Goal: Transaction & Acquisition: Purchase product/service

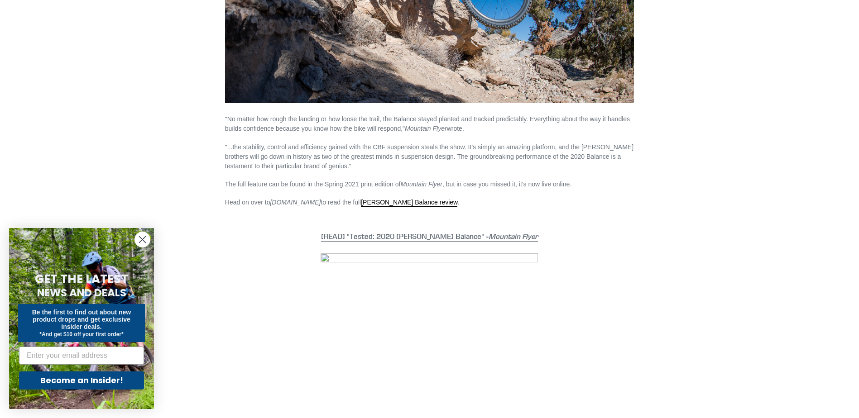
scroll to position [724, 0]
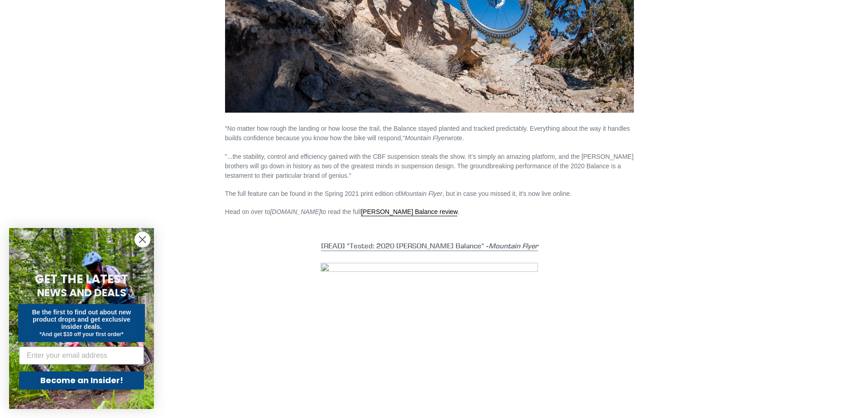
drag, startPoint x: 207, startPoint y: 260, endPoint x: 202, endPoint y: 260, distance: 5.0
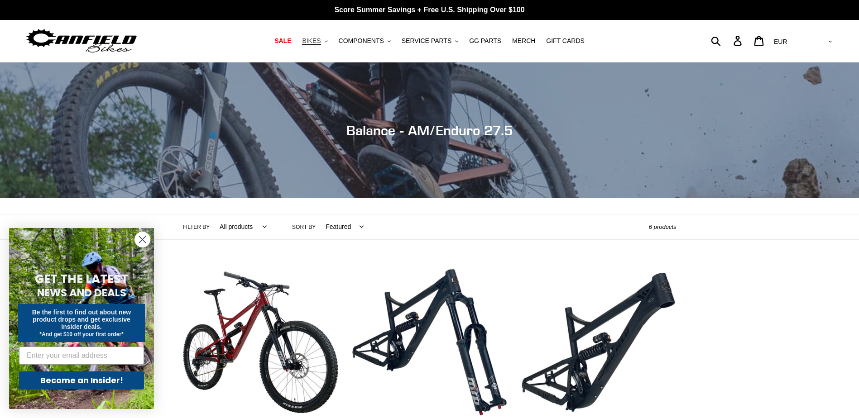
click at [329, 40] on button "BIKES .cls-1{fill:#231f20}" at bounding box center [314, 41] width 34 height 12
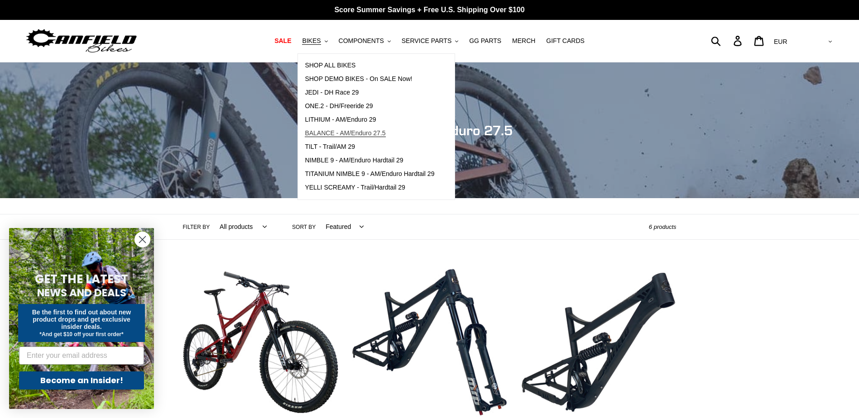
click at [368, 135] on span "BALANCE - AM/Enduro 27.5" at bounding box center [345, 133] width 81 height 8
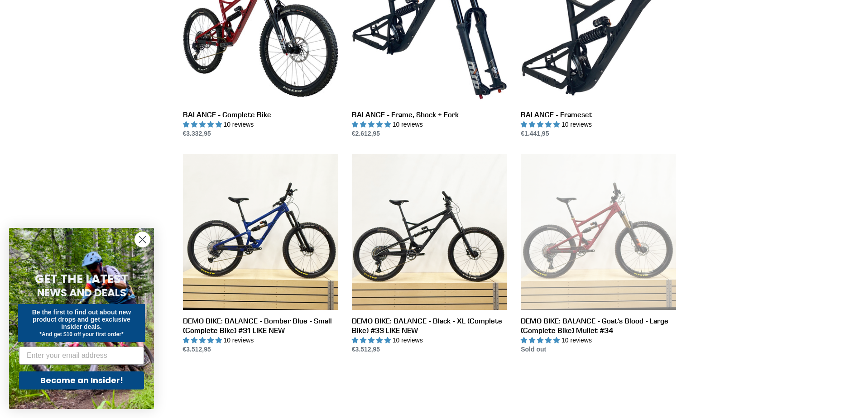
scroll to position [181, 0]
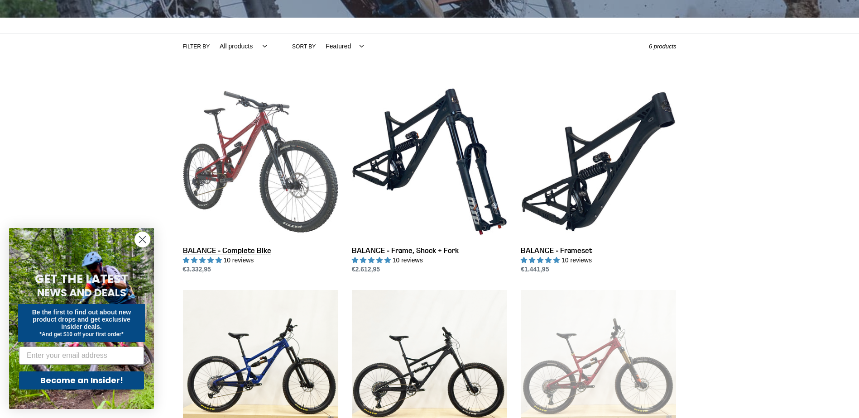
click at [233, 151] on link "BALANCE - Complete Bike" at bounding box center [260, 179] width 155 height 191
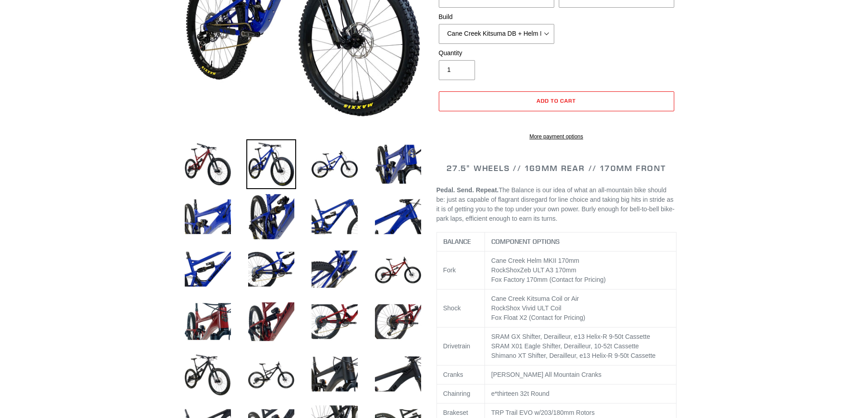
scroll to position [226, 0]
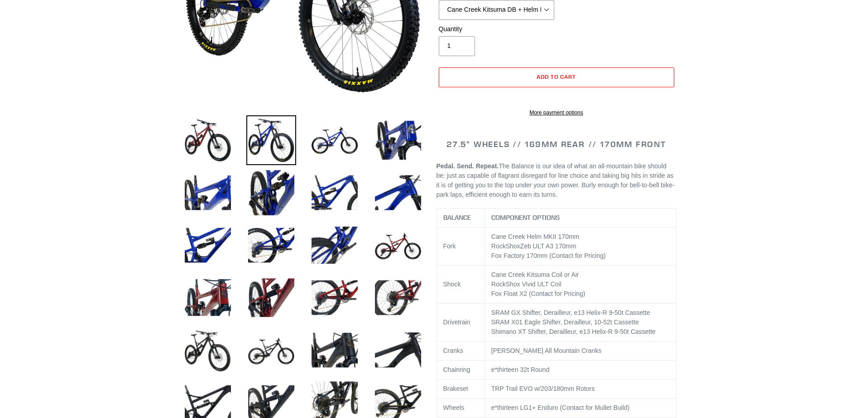
select select "highest-rating"
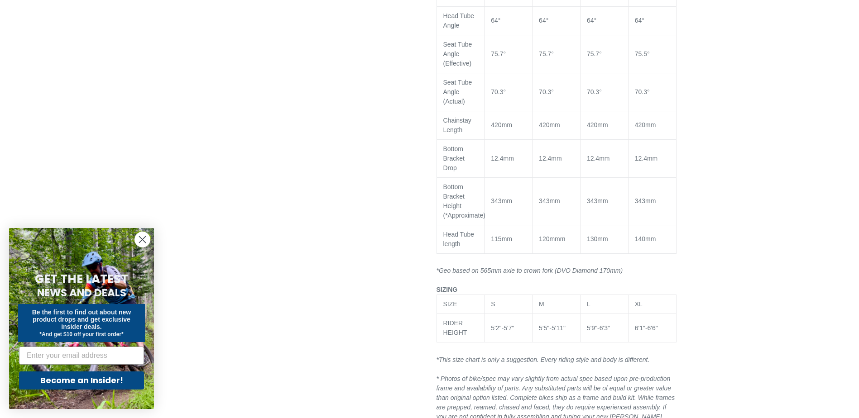
scroll to position [1358, 0]
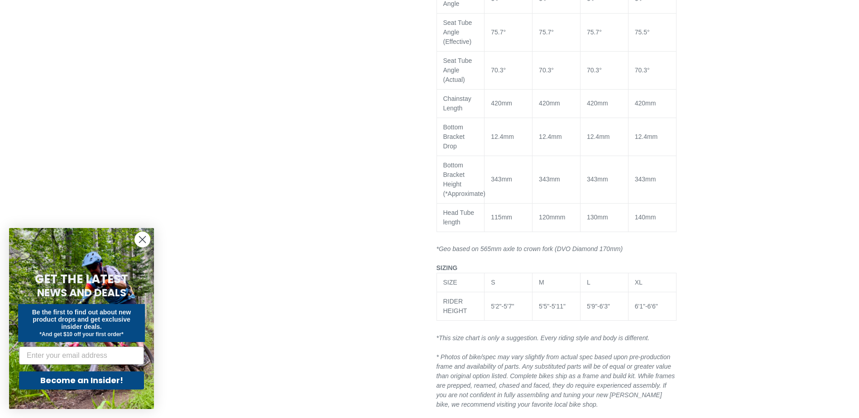
click at [610, 311] on div "5'9"-6'3"" at bounding box center [604, 307] width 35 height 10
drag, startPoint x: 610, startPoint y: 313, endPoint x: 601, endPoint y: 314, distance: 9.5
click at [601, 311] on div "5'9"-6'3"" at bounding box center [604, 307] width 35 height 10
click at [602, 311] on div "5'9"-6'3"" at bounding box center [604, 307] width 35 height 10
drag, startPoint x: 612, startPoint y: 316, endPoint x: 601, endPoint y: 316, distance: 11.3
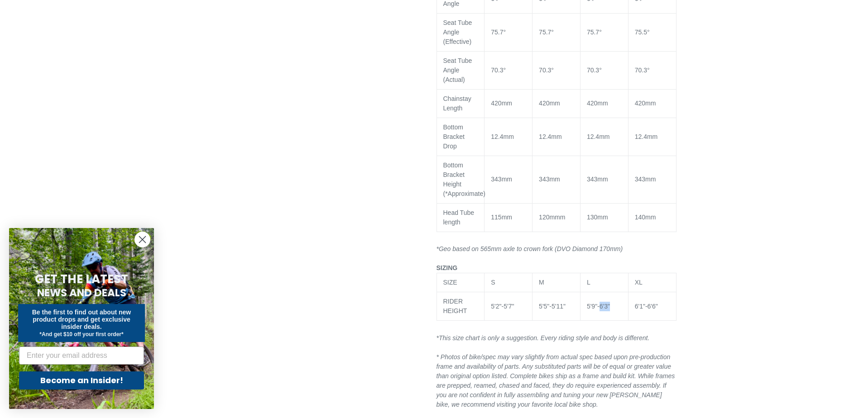
click at [601, 311] on div "5'9"-6'3"" at bounding box center [604, 307] width 35 height 10
copy div "6'3""
click at [674, 292] on td "XL" at bounding box center [652, 282] width 48 height 19
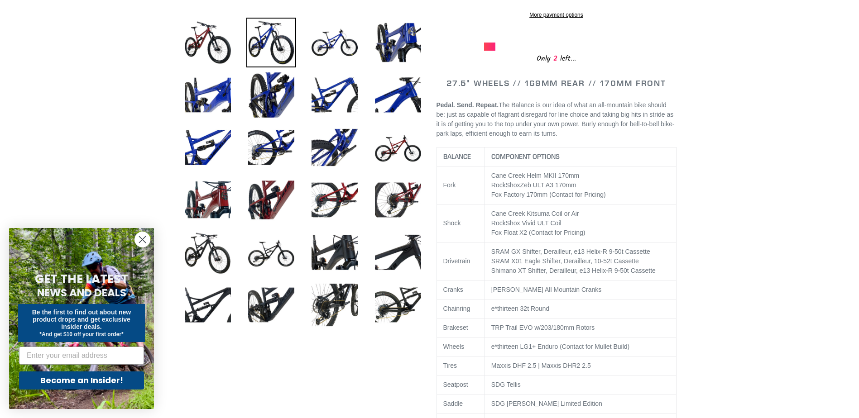
scroll to position [317, 0]
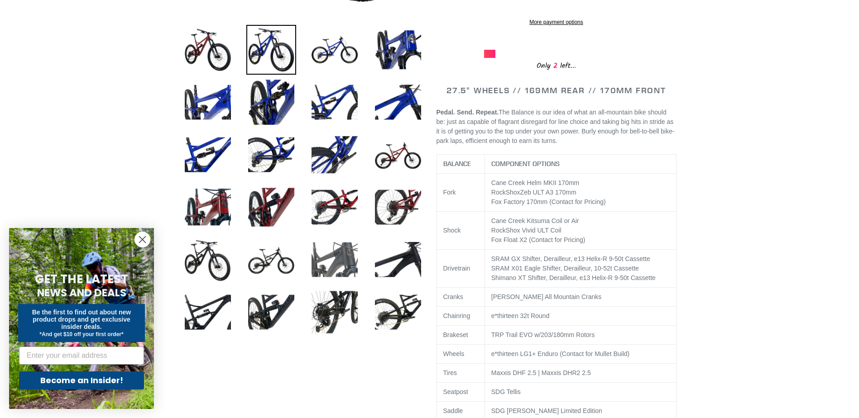
click at [339, 262] on img at bounding box center [335, 260] width 50 height 50
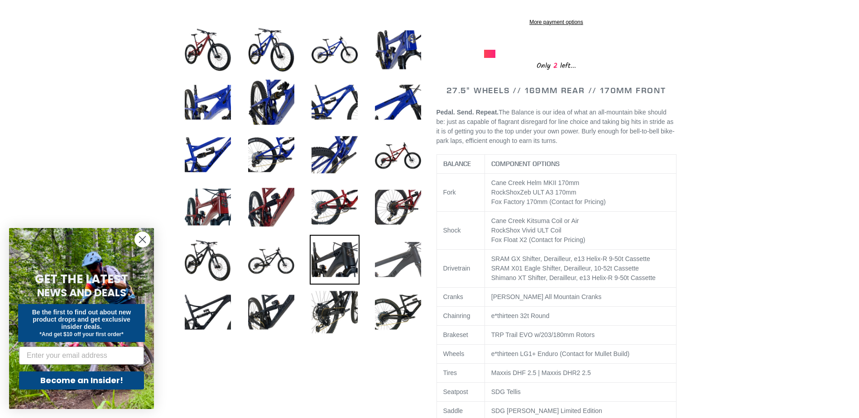
click at [382, 260] on img at bounding box center [398, 260] width 50 height 50
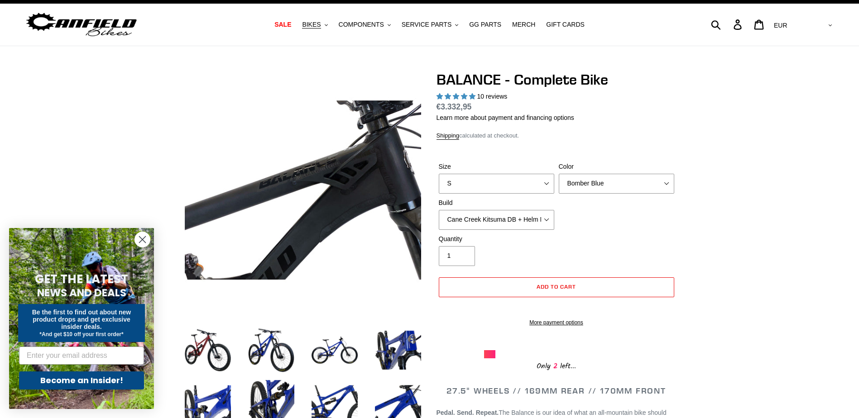
scroll to position [0, 0]
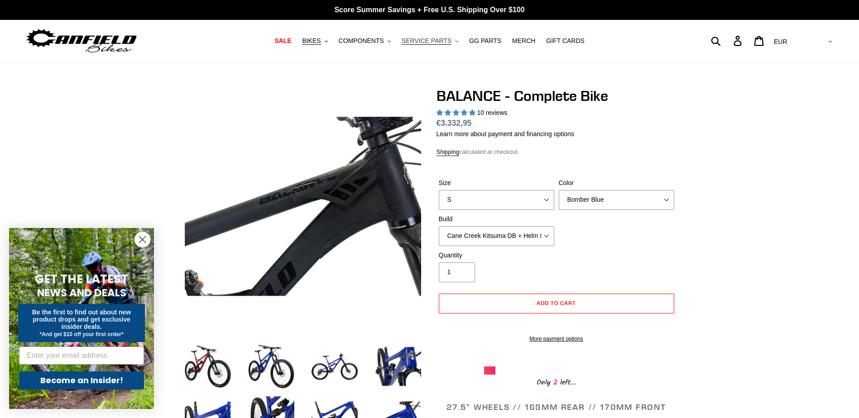
click at [422, 41] on span "SERVICE PARTS" at bounding box center [426, 41] width 50 height 8
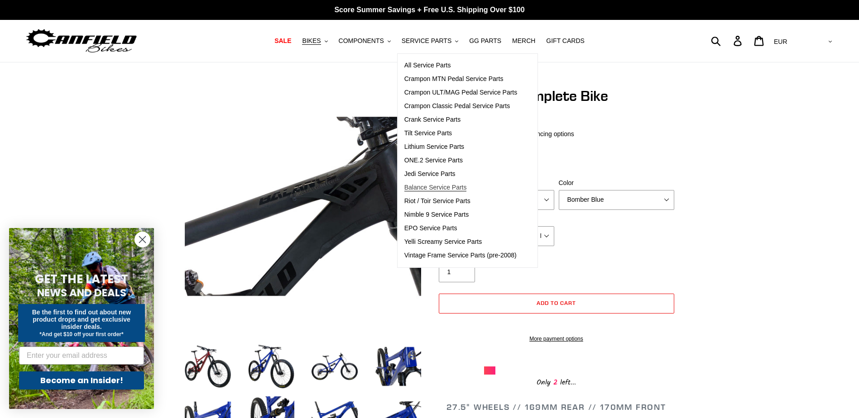
click at [467, 186] on link "Balance Service Parts" at bounding box center [460, 188] width 127 height 14
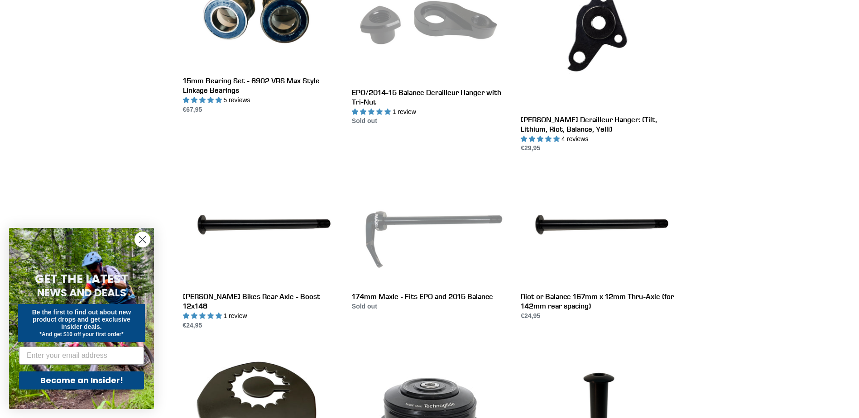
scroll to position [498, 0]
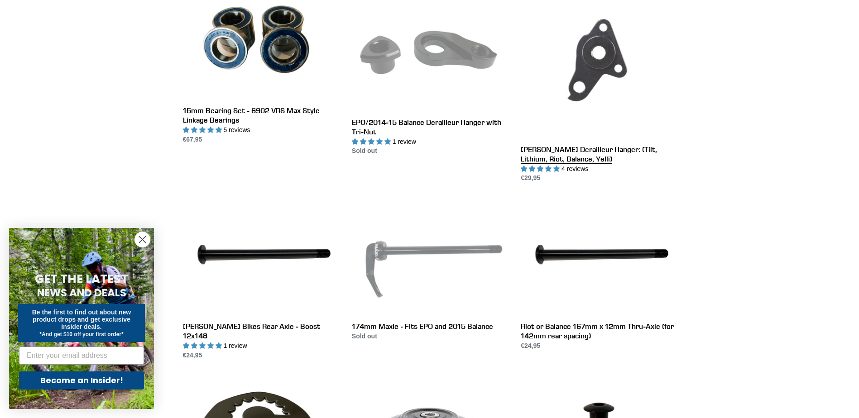
click at [590, 94] on link "Canfield Derailleur Hanger: (Tilt, Lithium, Riot, Balance, Yelli)" at bounding box center [597, 83] width 155 height 200
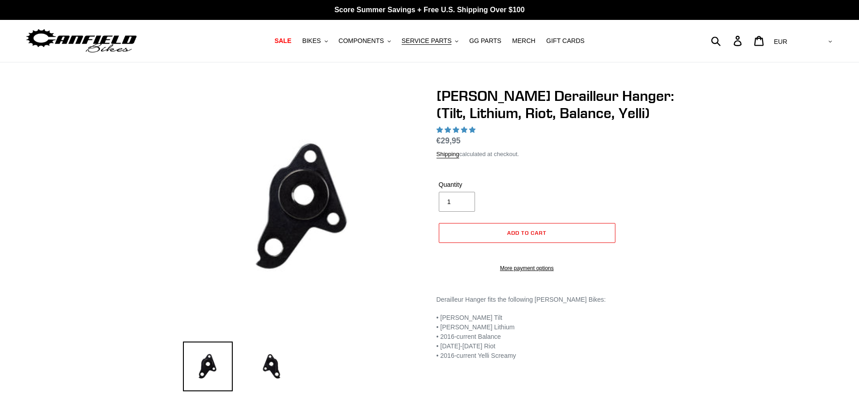
select select "highest-rating"
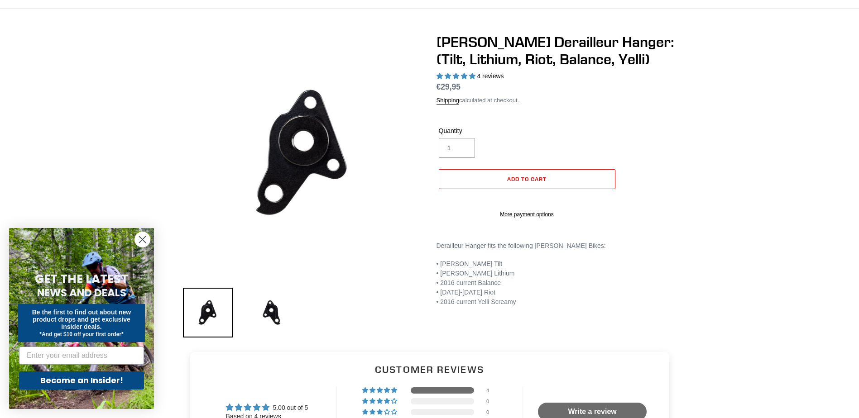
scroll to position [45, 0]
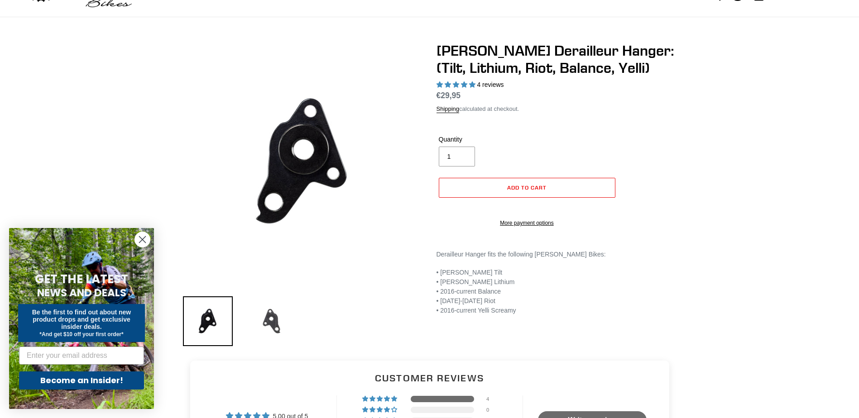
click at [267, 323] on img at bounding box center [271, 321] width 50 height 50
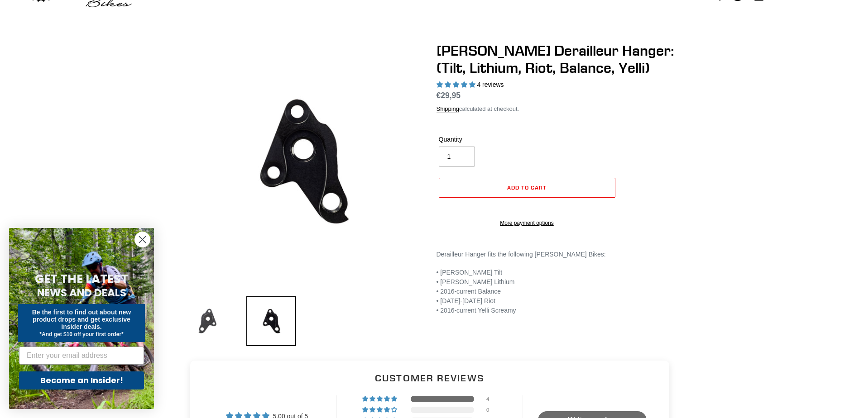
click at [228, 322] on img at bounding box center [208, 321] width 50 height 50
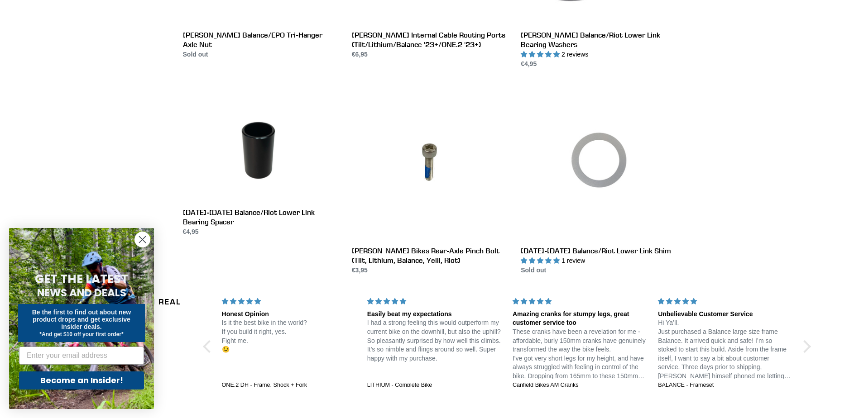
scroll to position [1674, 0]
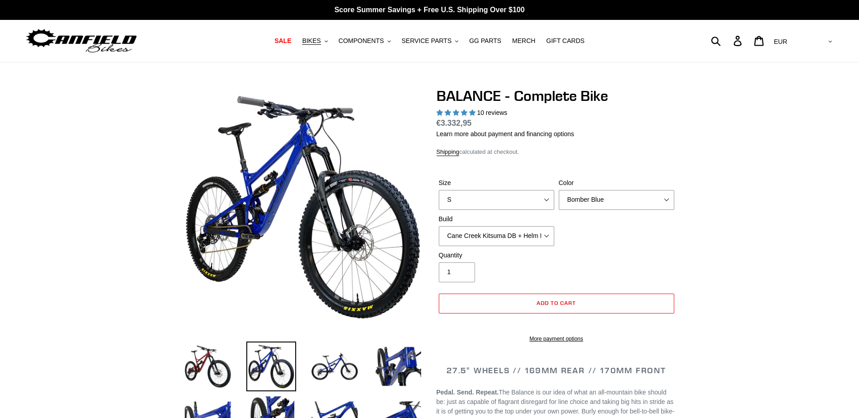
select select "highest-rating"
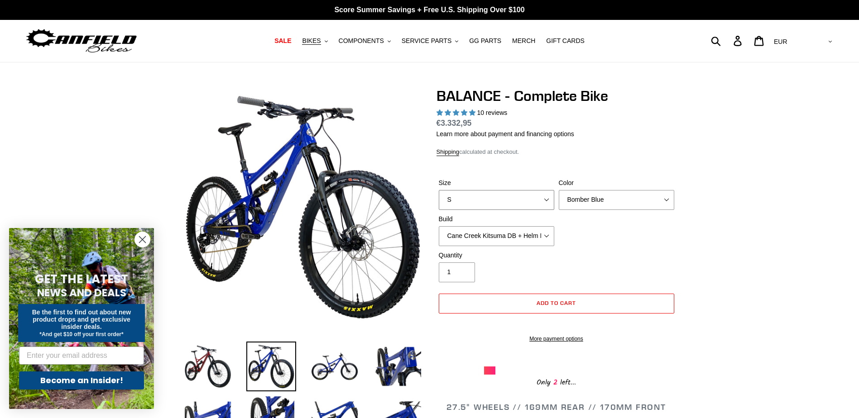
click at [505, 206] on select "S M L XL" at bounding box center [496, 200] width 115 height 20
select select "L"
click at [439, 190] on select "S M L XL" at bounding box center [496, 200] width 115 height 20
click at [590, 201] on select "Bomber Blue Goat's Blood Stealth Black" at bounding box center [615, 200] width 115 height 20
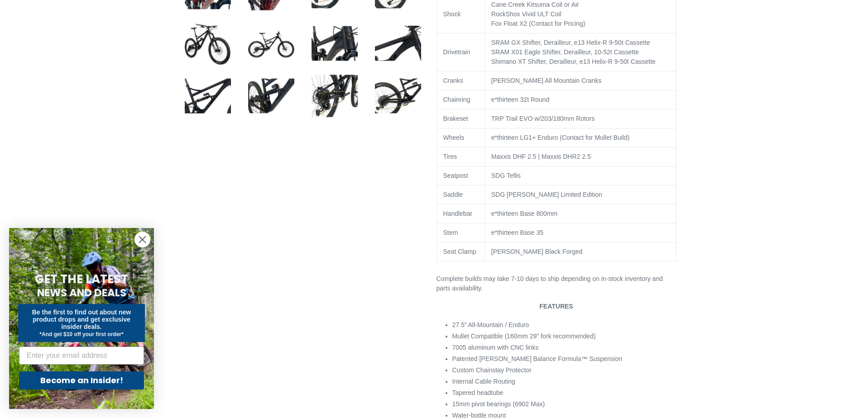
scroll to position [588, 0]
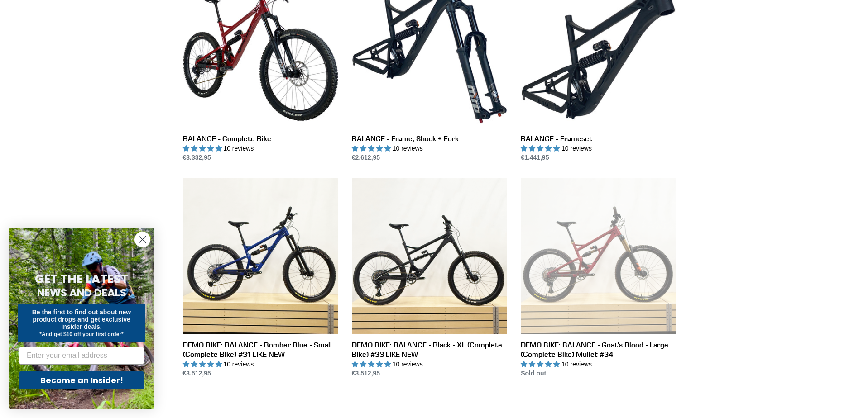
scroll to position [271, 0]
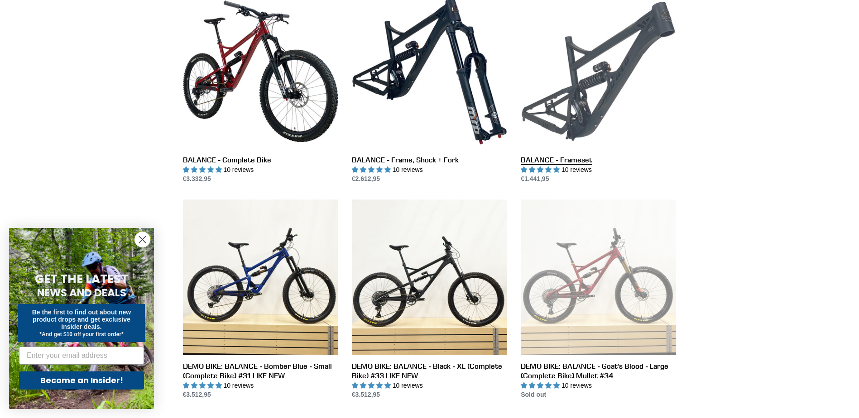
click at [623, 75] on link "BALANCE - Frameset" at bounding box center [597, 89] width 155 height 191
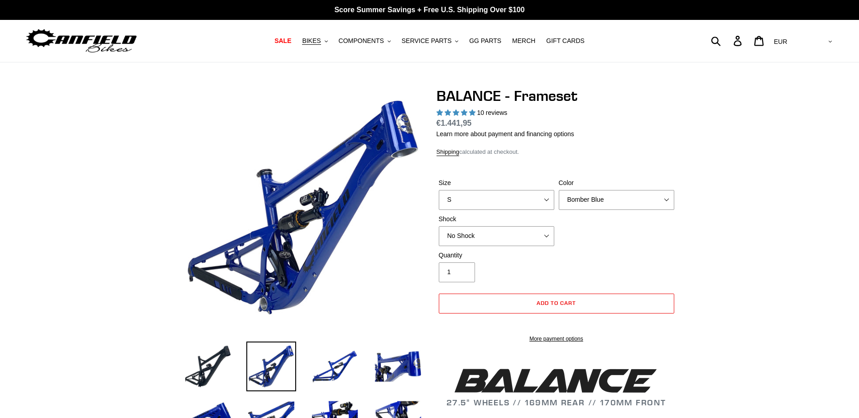
select select "highest-rating"
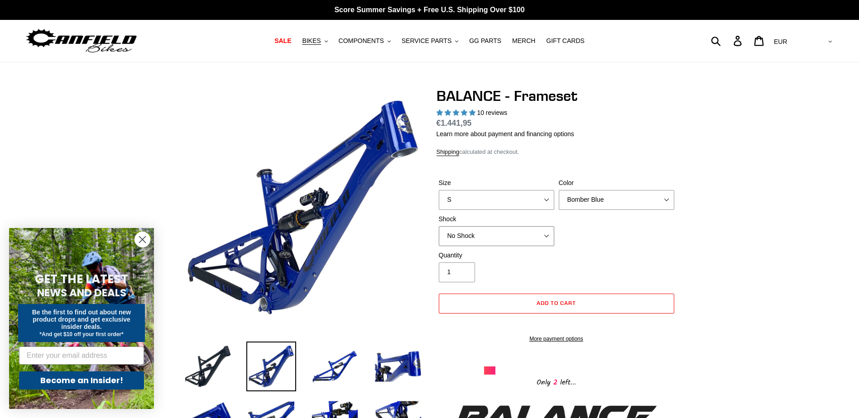
click at [536, 237] on select "No Shock Cane Creek Kitsuma Air Öhlins TTX2 Air EXT Storia V3-S" at bounding box center [496, 236] width 115 height 20
click at [536, 238] on select "No Shock Cane Creek Kitsuma Air Öhlins TTX2 Air EXT Storia V3-S" at bounding box center [496, 236] width 115 height 20
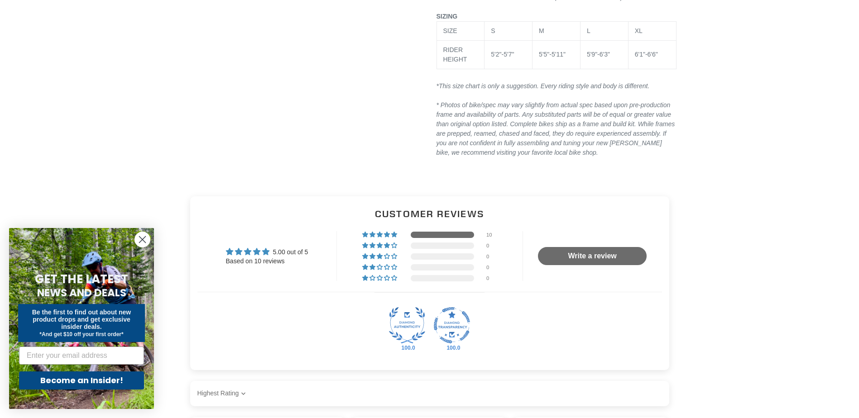
scroll to position [1267, 0]
click at [419, 324] on img at bounding box center [407, 325] width 36 height 36
click at [457, 334] on img at bounding box center [452, 325] width 36 height 36
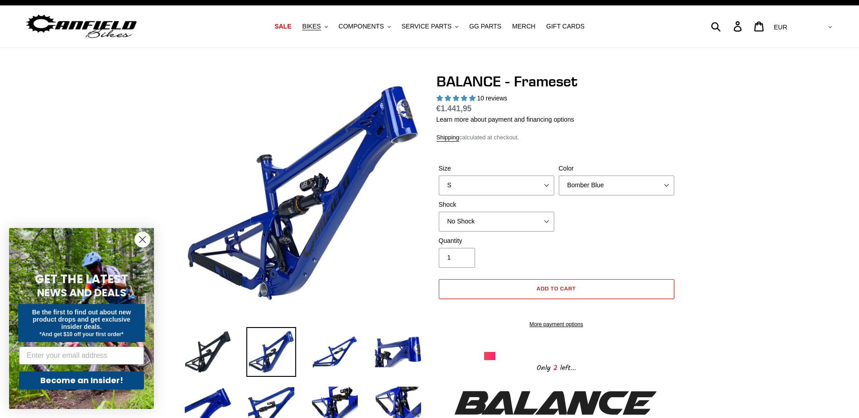
scroll to position [0, 0]
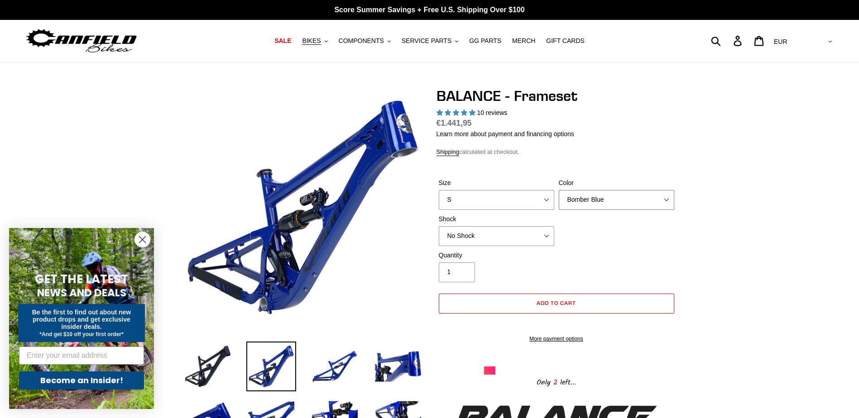
click at [583, 204] on select "Bomber Blue Goat's Blood Stealth Black" at bounding box center [615, 200] width 115 height 20
drag, startPoint x: 708, startPoint y: 222, endPoint x: 711, endPoint y: 230, distance: 8.9
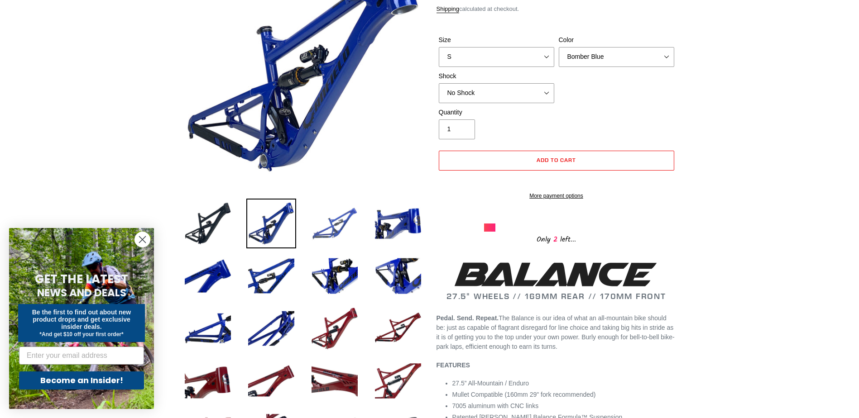
scroll to position [91, 0]
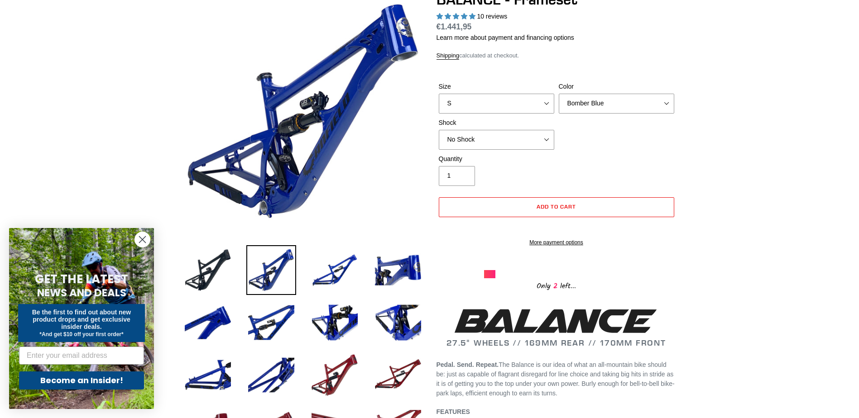
scroll to position [45, 0]
